Goal: Use online tool/utility: Utilize a website feature to perform a specific function

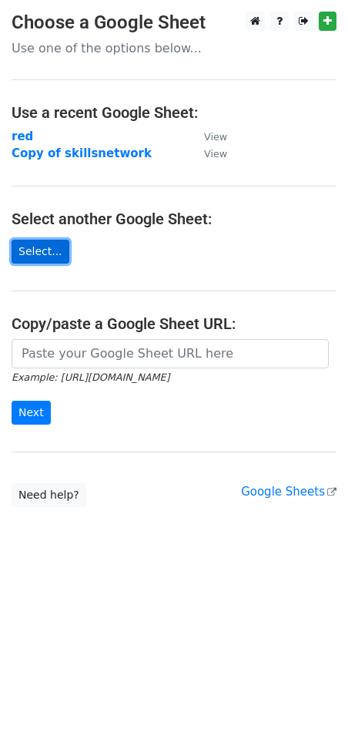
click at [39, 243] on link "Select..." at bounding box center [41, 252] width 58 height 24
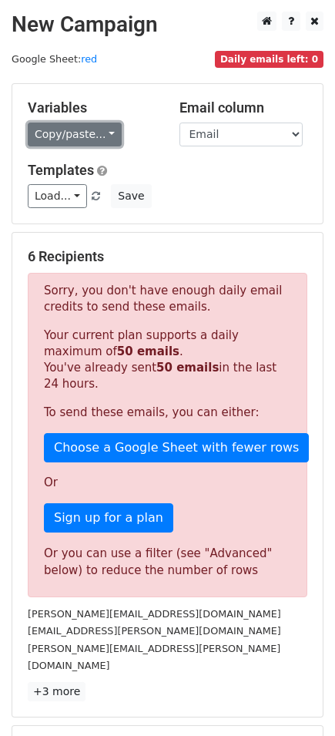
click at [85, 127] on link "Copy/paste..." at bounding box center [75, 135] width 94 height 24
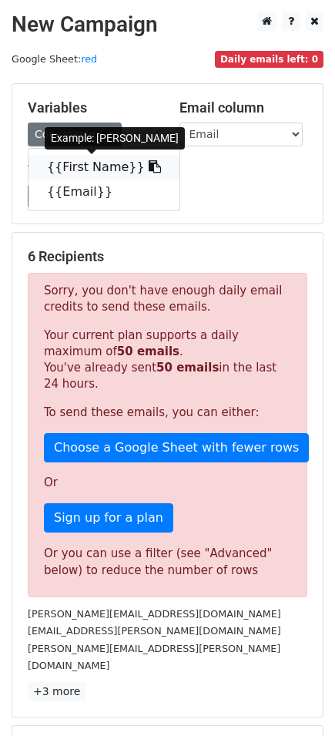
click at [92, 160] on link "{{First Name}}" at bounding box center [104, 167] width 151 height 25
